Goal: Communication & Community: Answer question/provide support

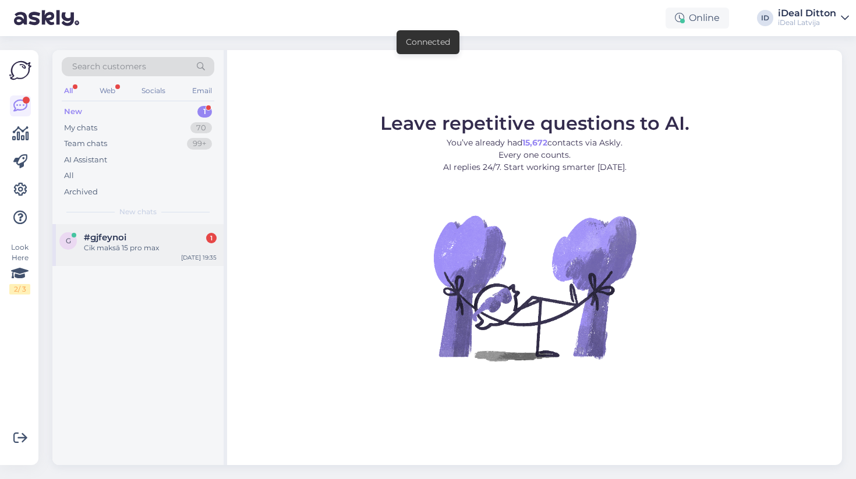
click at [162, 240] on div "#gjfeynoi 1" at bounding box center [150, 237] width 133 height 10
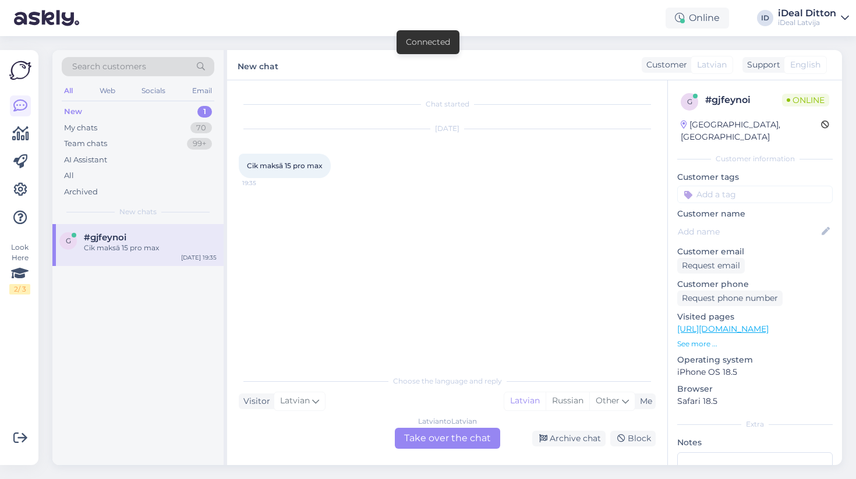
click at [453, 435] on div "Latvian to Latvian Take over the chat" at bounding box center [447, 438] width 105 height 21
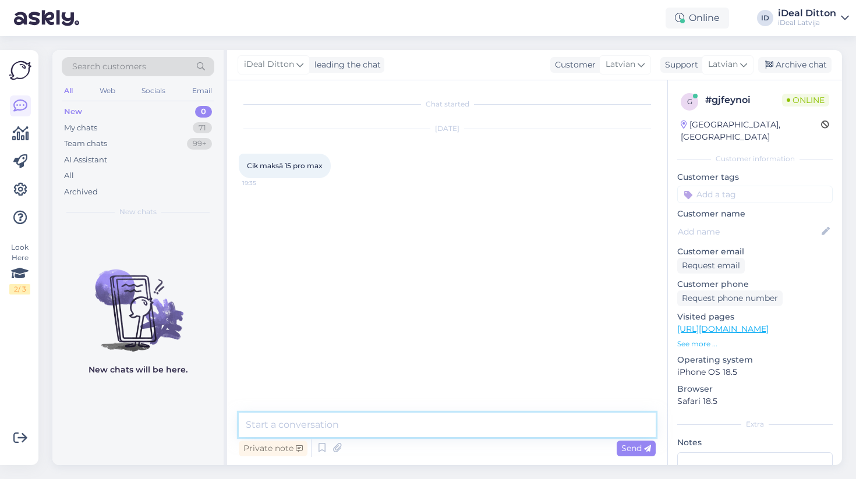
click at [411, 424] on textarea at bounding box center [447, 425] width 417 height 24
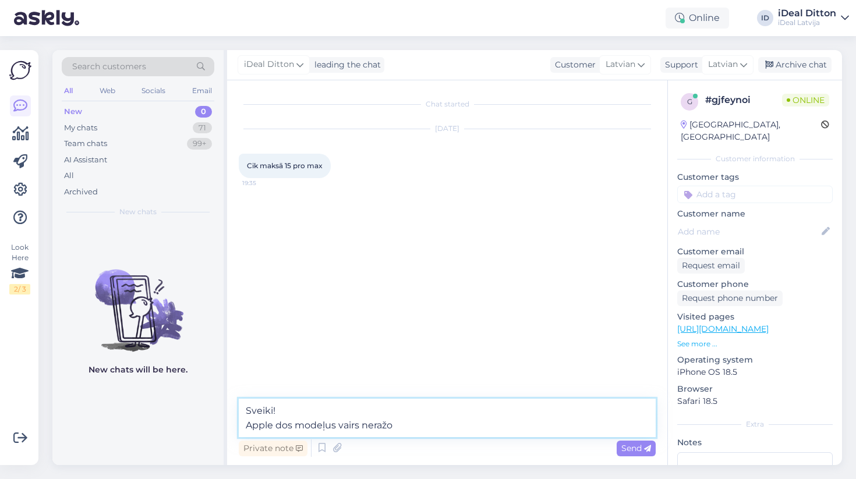
click at [282, 422] on textarea "Sveiki! Apple dos modeļus vairs neražo" at bounding box center [447, 418] width 417 height 38
click at [409, 425] on textarea "Sveiki! Apple šos modeļus vairs neražo" at bounding box center [447, 418] width 417 height 38
type textarea "Sveiki! Apple šos modeļus vairs neražo."
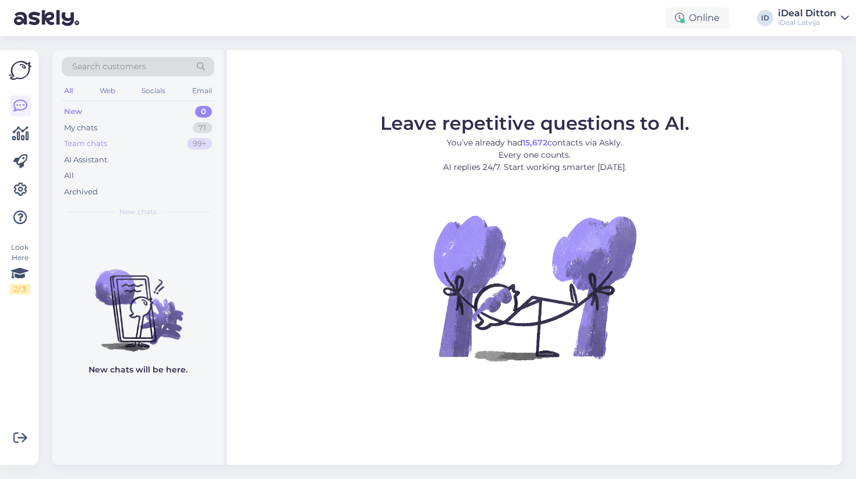
click at [197, 148] on div "99+" at bounding box center [199, 144] width 25 height 12
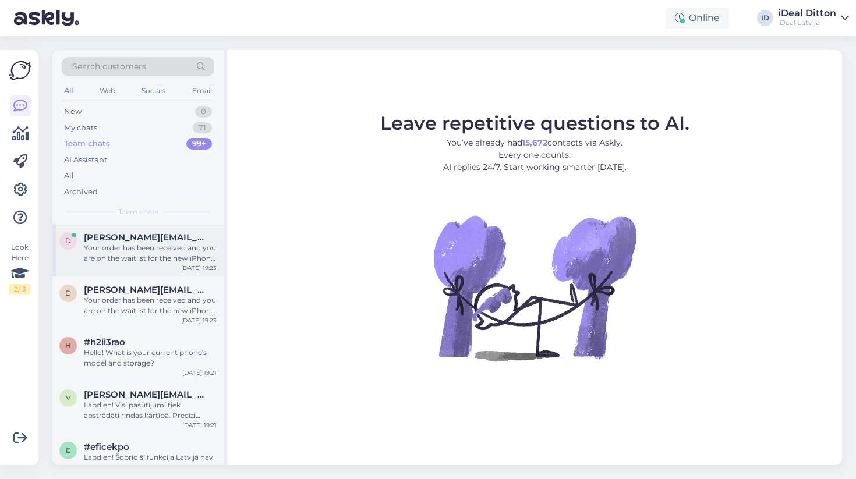
click at [162, 257] on div "Your order has been received and you are on the waitlist for the new iPhone 17." at bounding box center [150, 253] width 133 height 21
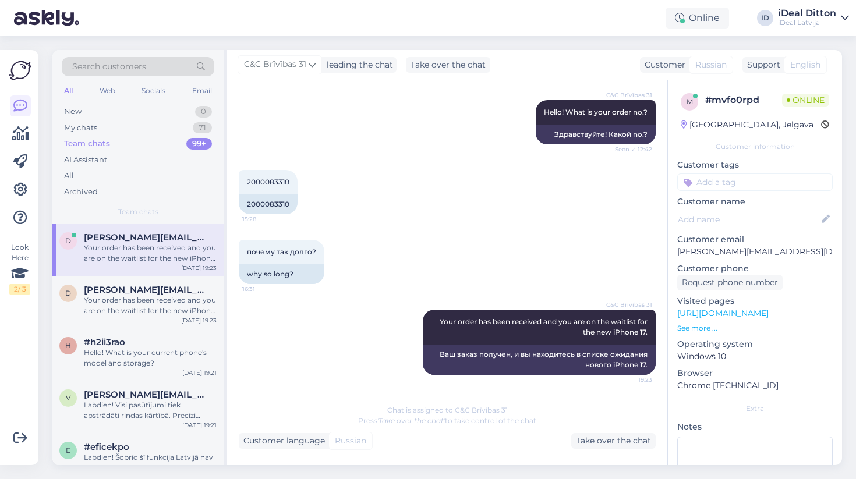
scroll to position [144, 0]
click at [143, 292] on span "[PERSON_NAME][EMAIL_ADDRESS][DOMAIN_NAME]" at bounding box center [144, 290] width 121 height 10
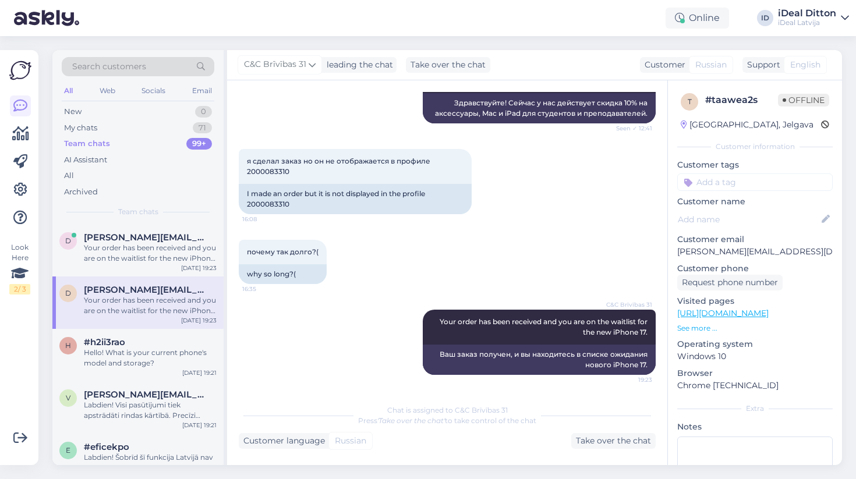
scroll to position [211, 0]
click at [172, 352] on div "Hello! What is your current phone's model and storage?" at bounding box center [150, 357] width 133 height 21
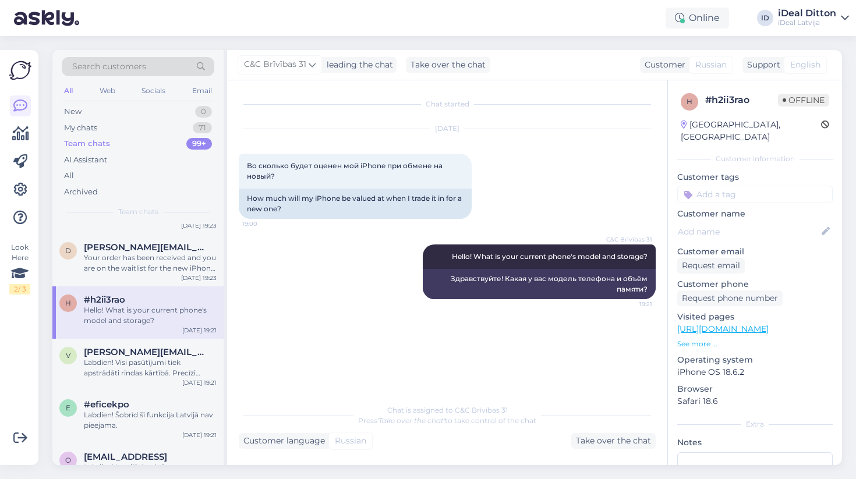
scroll to position [43, 0]
click at [171, 374] on div "Labdien! Visi pasūtījumi tiek apstrādāti rindas kārtībā. Precīzi piegādes apjom…" at bounding box center [150, 367] width 133 height 21
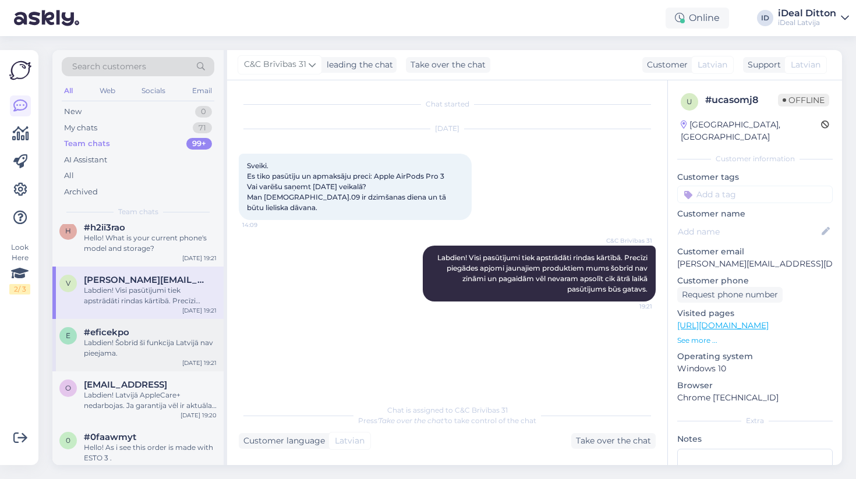
scroll to position [118, 0]
click at [172, 336] on div "Labdien! Šobrīd šī funkcija Latvijā nav pieejama." at bounding box center [150, 345] width 133 height 21
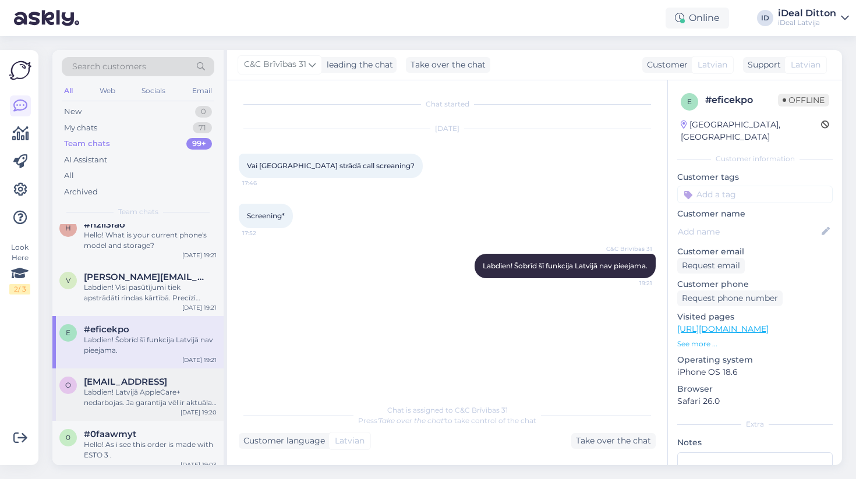
scroll to position [194, 0]
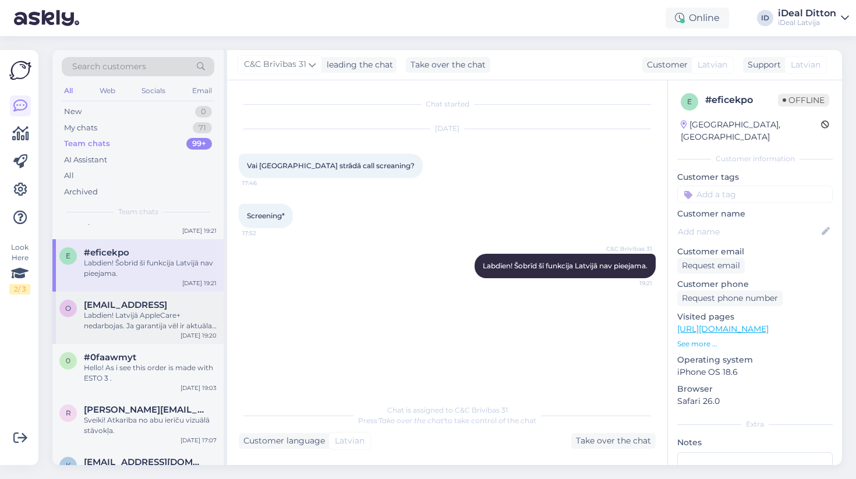
click at [160, 300] on span "[EMAIL_ADDRESS]" at bounding box center [125, 305] width 83 height 10
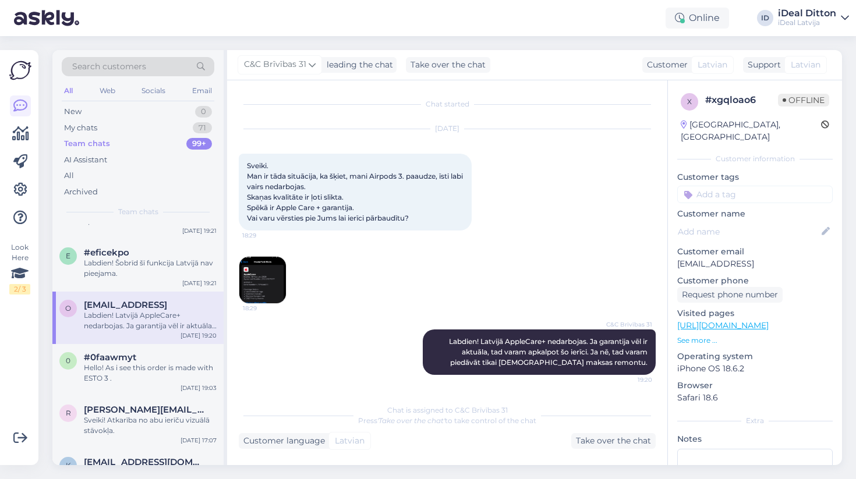
click at [274, 276] on img at bounding box center [262, 280] width 47 height 47
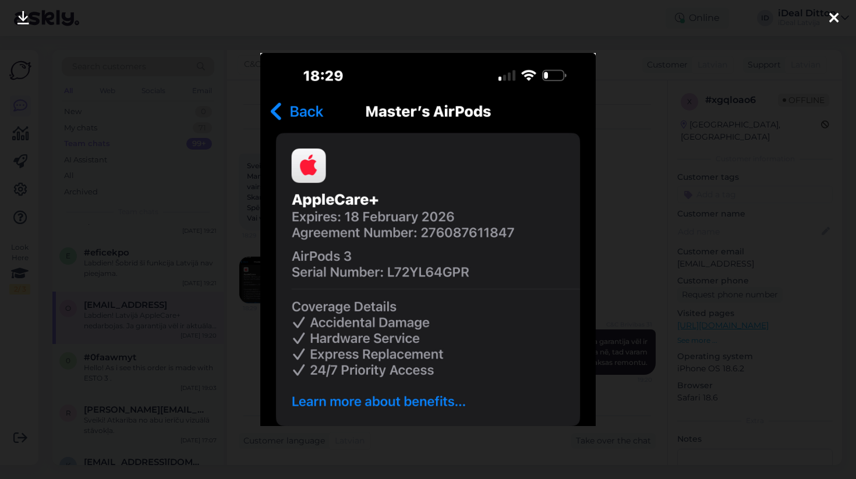
click at [201, 320] on div at bounding box center [428, 239] width 856 height 479
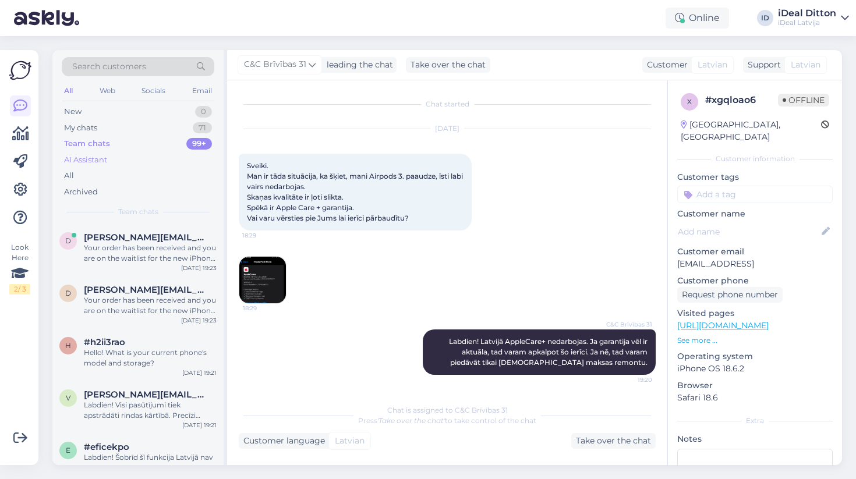
scroll to position [0, 0]
click at [144, 163] on div "AI Assistant" at bounding box center [138, 160] width 152 height 16
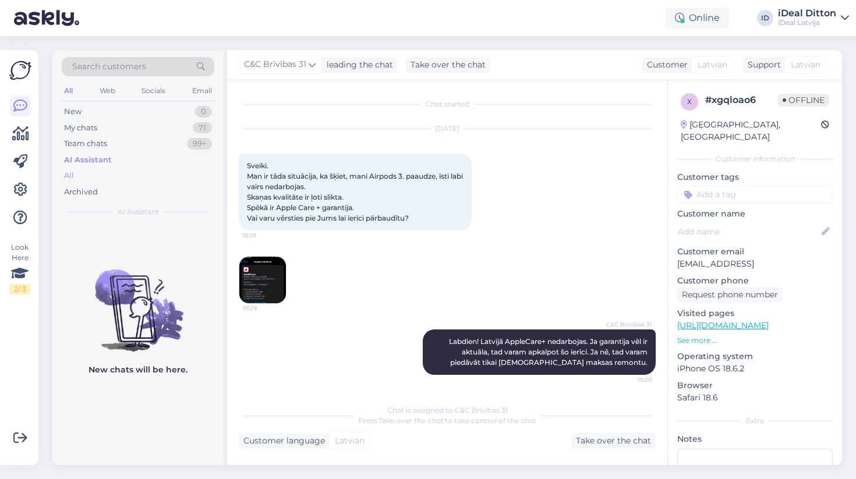
click at [144, 173] on div "All" at bounding box center [138, 176] width 152 height 16
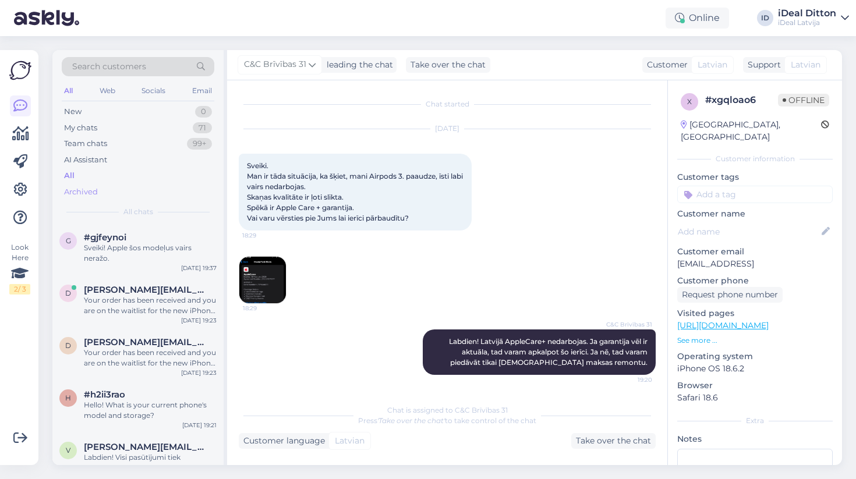
click at [147, 189] on div "Archived" at bounding box center [138, 192] width 152 height 16
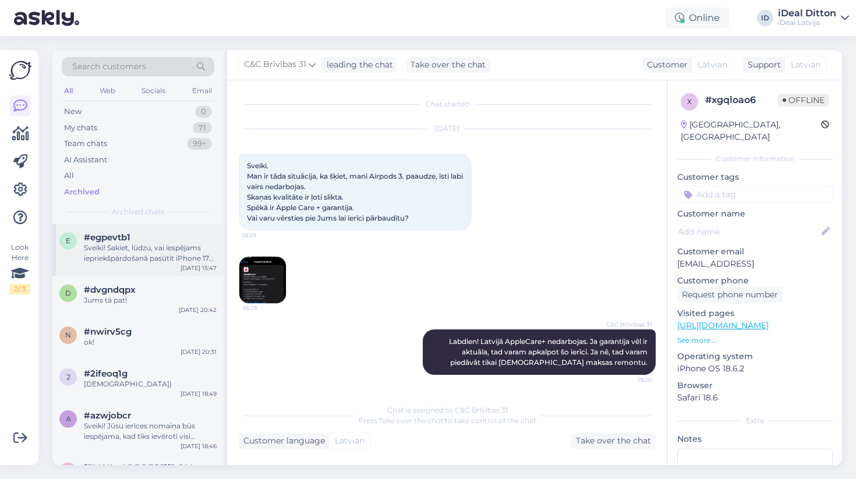
click at [175, 247] on div "Sveiki! Sakiet, lūdzu, vai iespējams iepriekšpārdošanā pasūtīt iPhone 17 pro ma…" at bounding box center [150, 253] width 133 height 21
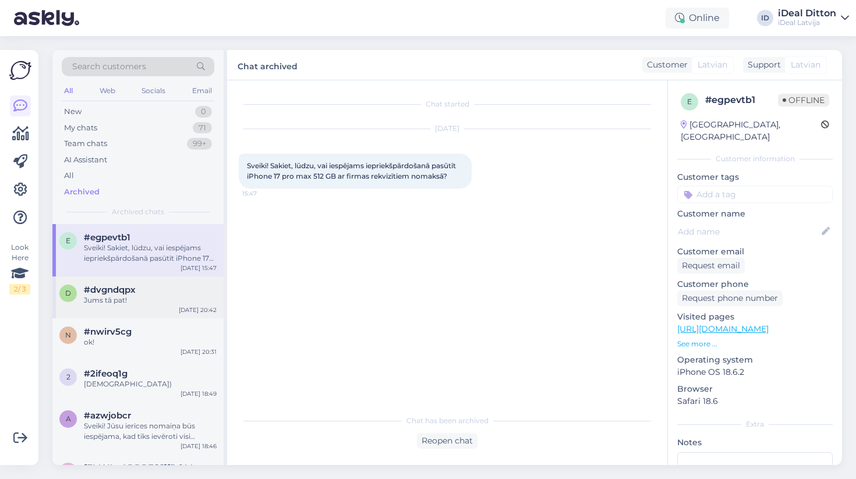
click at [152, 297] on div "Jums tā pat!" at bounding box center [150, 300] width 133 height 10
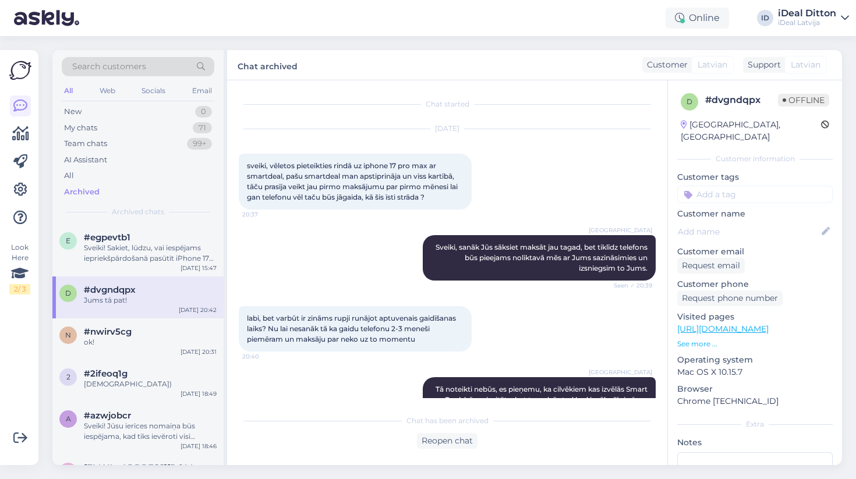
scroll to position [137, 0]
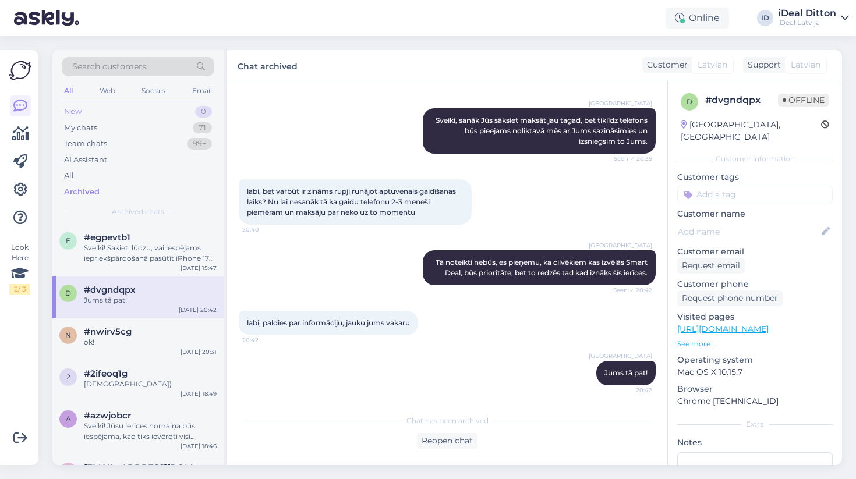
click at [180, 117] on div "New 0" at bounding box center [138, 112] width 152 height 16
